Goal: Download file/media

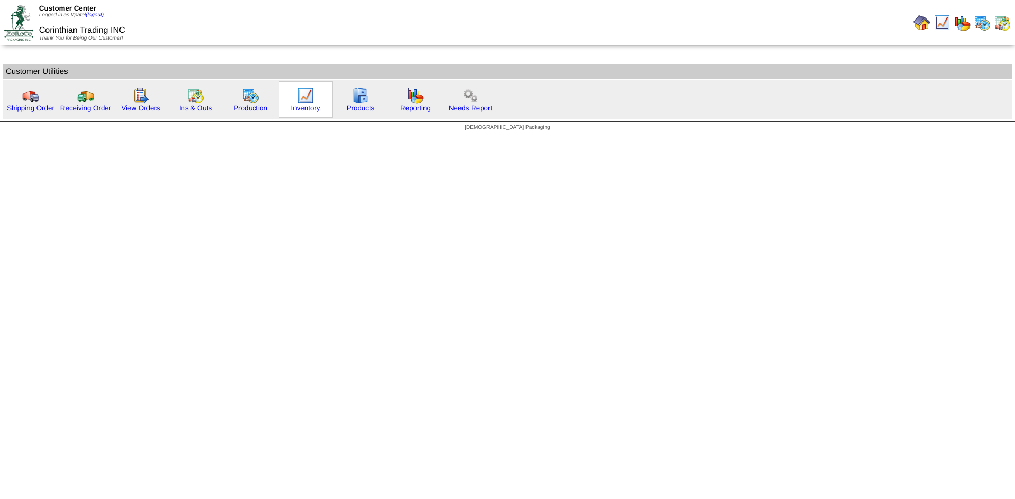
click at [301, 104] on img at bounding box center [305, 95] width 17 height 17
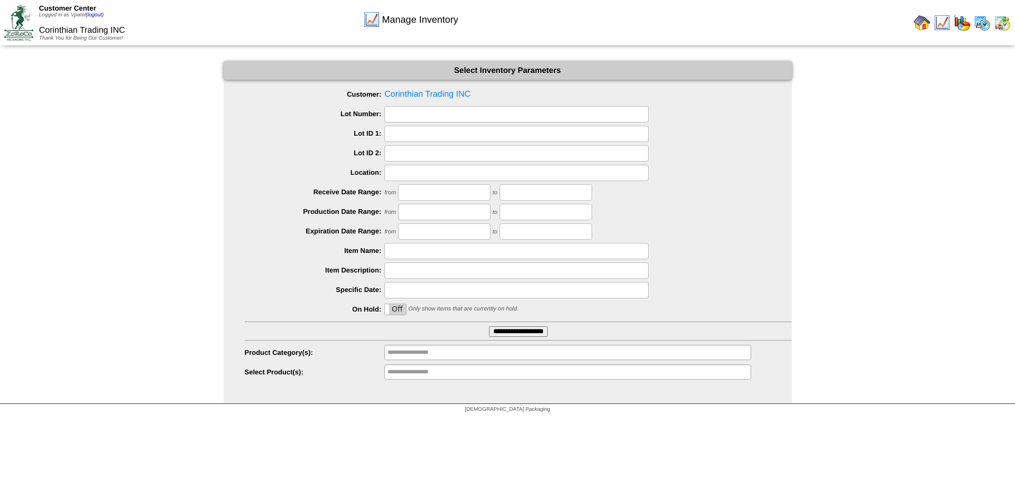
click at [496, 331] on input "**********" at bounding box center [518, 332] width 59 height 11
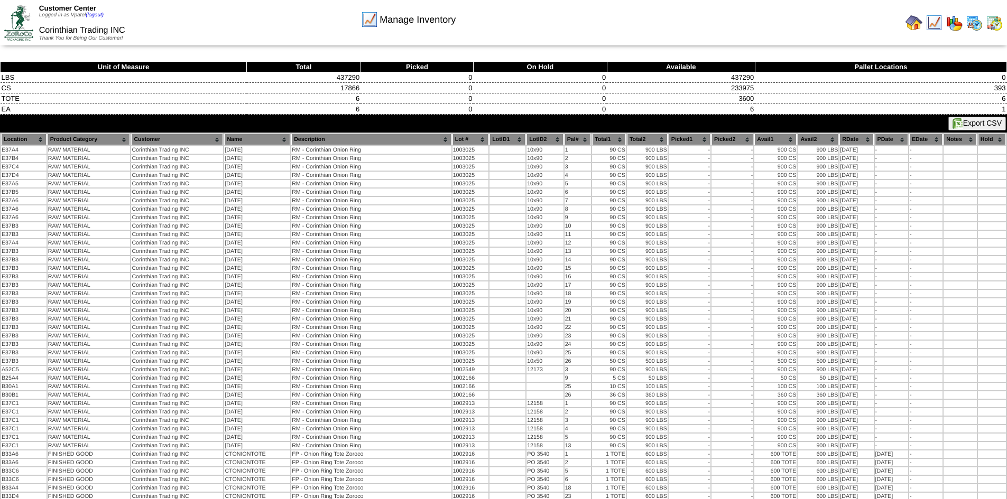
click at [984, 126] on button "Export CSV" at bounding box center [977, 124] width 58 height 14
